Goal: Register for event/course

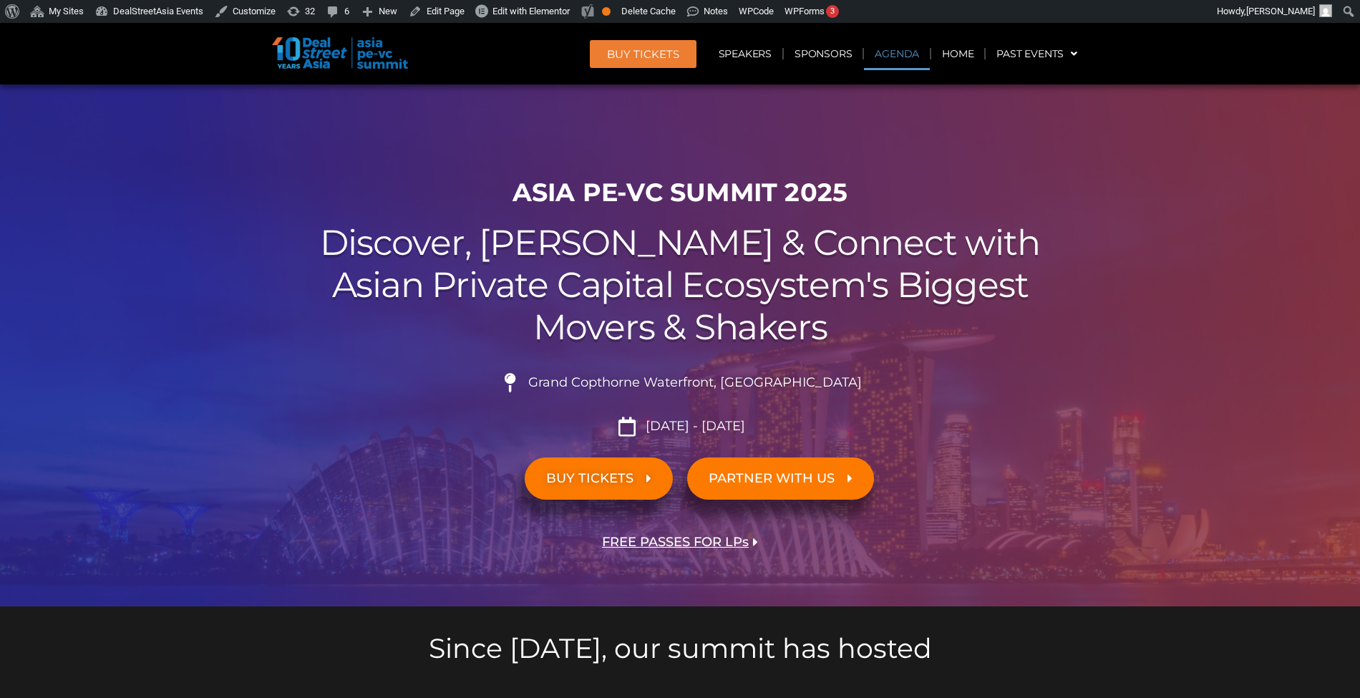
click at [878, 55] on link "Agenda" at bounding box center [897, 53] width 66 height 33
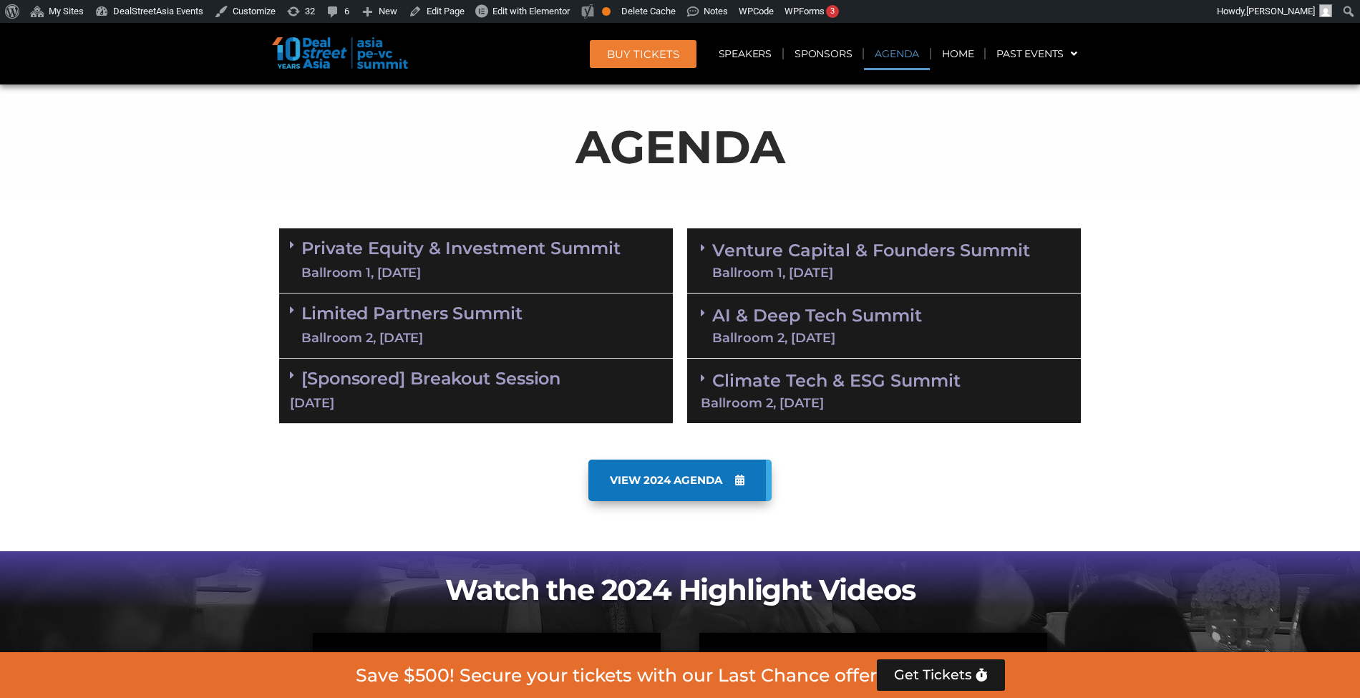
scroll to position [749, 0]
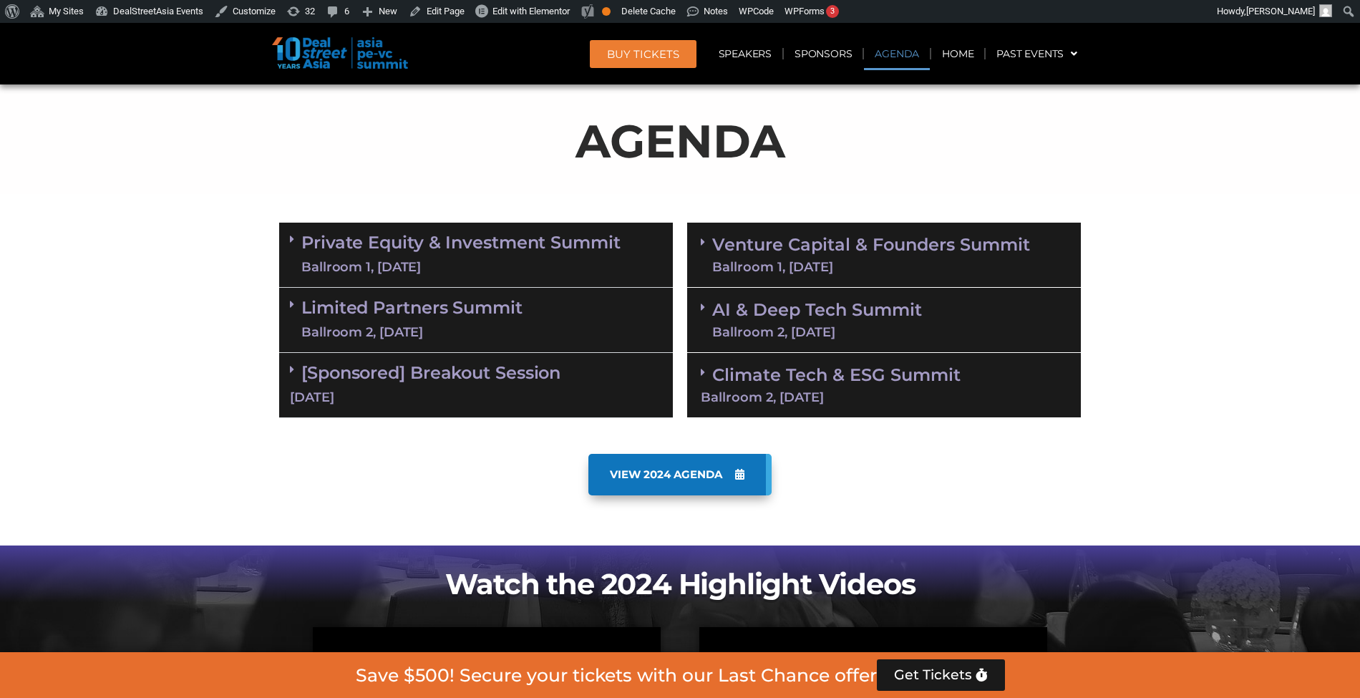
click at [921, 244] on link "Venture Capital & Founders​ Summit Ballroom 1, 11 Sept" at bounding box center [871, 254] width 318 height 37
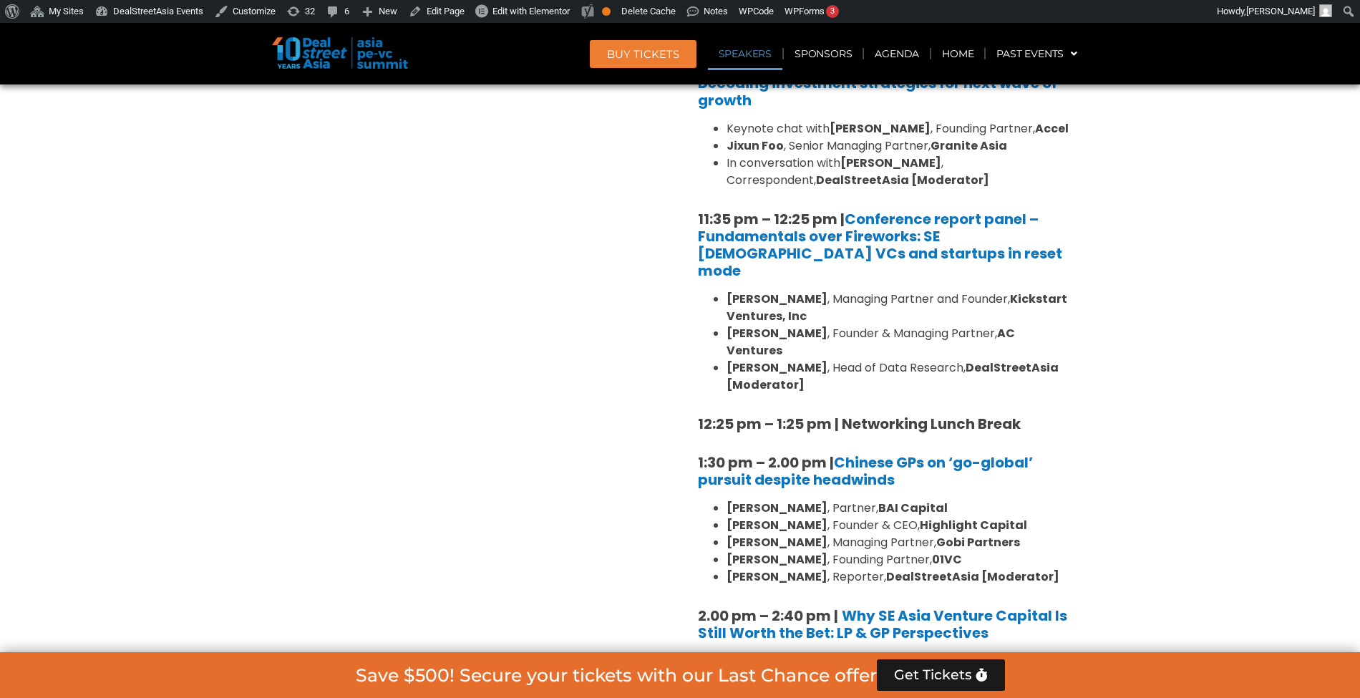
scroll to position [1350, 0]
